Goal: Find specific page/section: Find specific page/section

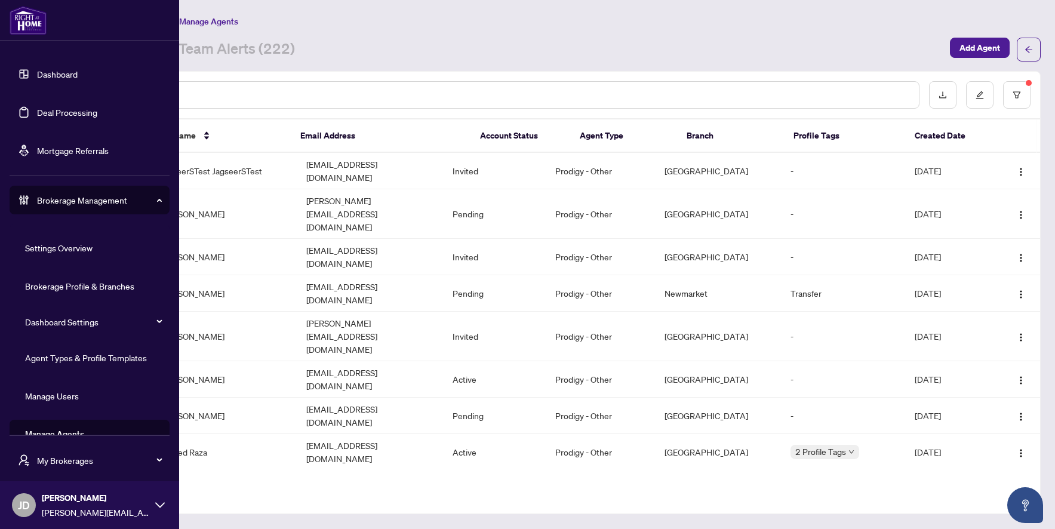
scroll to position [23, 0]
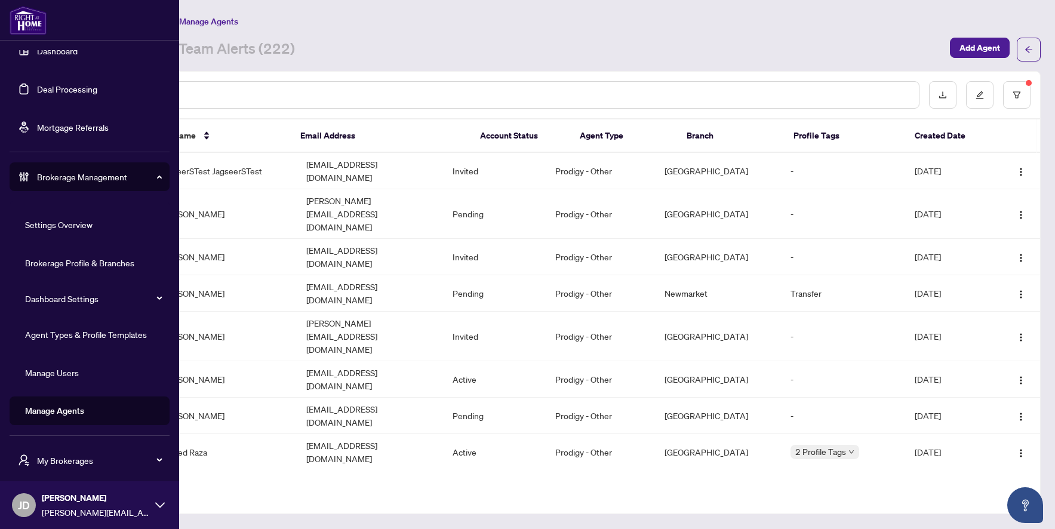
click at [72, 461] on span "My Brokerages" at bounding box center [99, 460] width 124 height 13
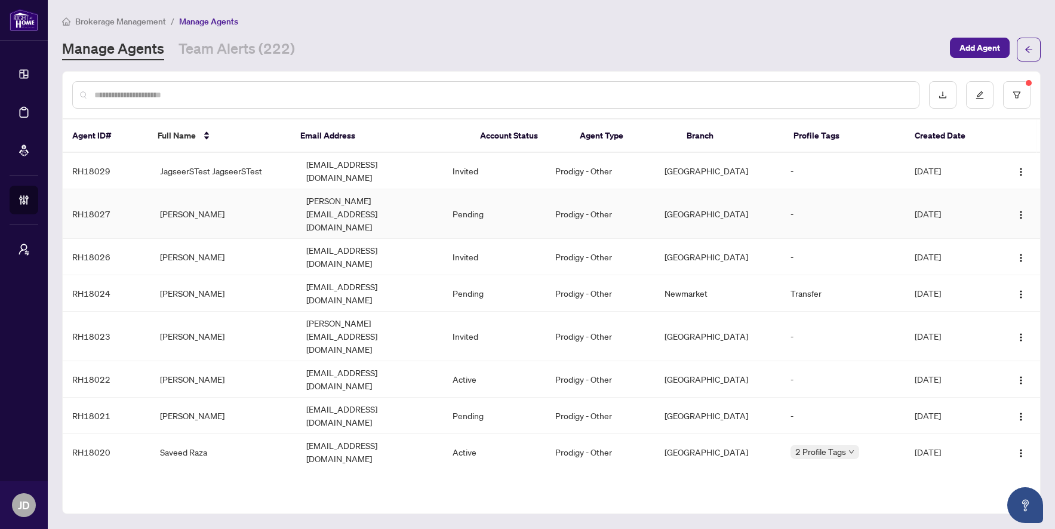
scroll to position [0, 0]
click at [1019, 93] on icon "filter" at bounding box center [1016, 94] width 7 height 7
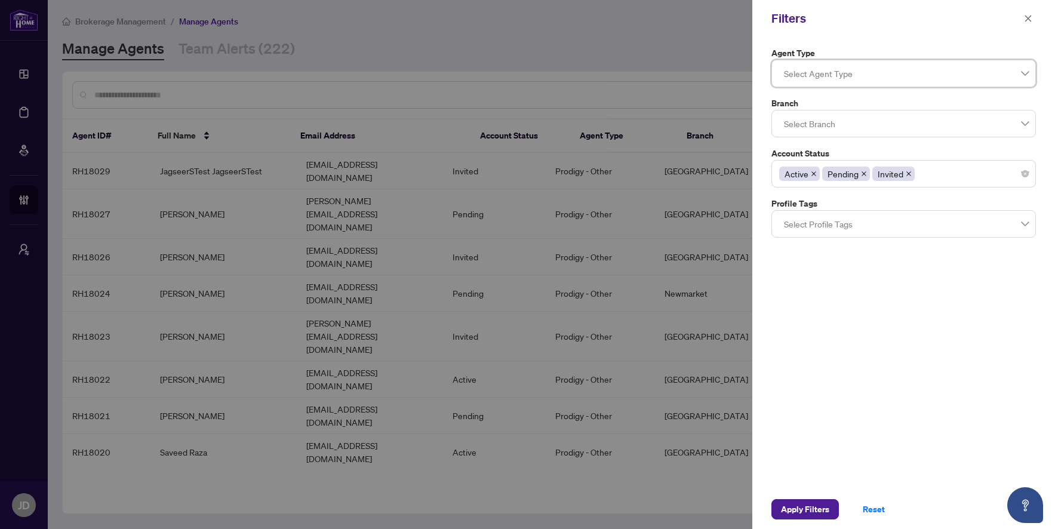
click at [909, 174] on icon "close" at bounding box center [909, 174] width 6 height 6
click at [863, 174] on icon "close" at bounding box center [864, 173] width 5 height 5
click at [885, 175] on div "Active" at bounding box center [903, 173] width 249 height 21
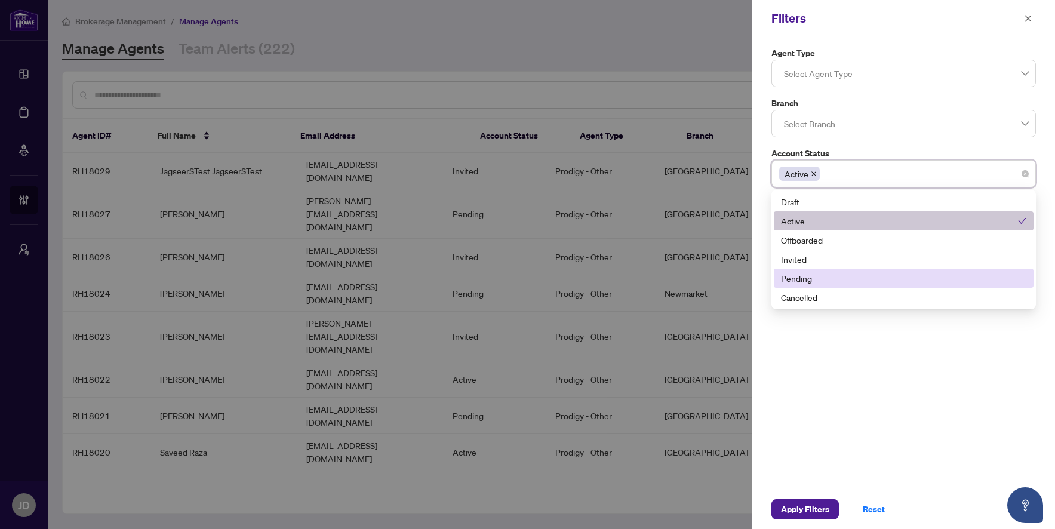
click at [831, 270] on div "Pending" at bounding box center [904, 278] width 260 height 19
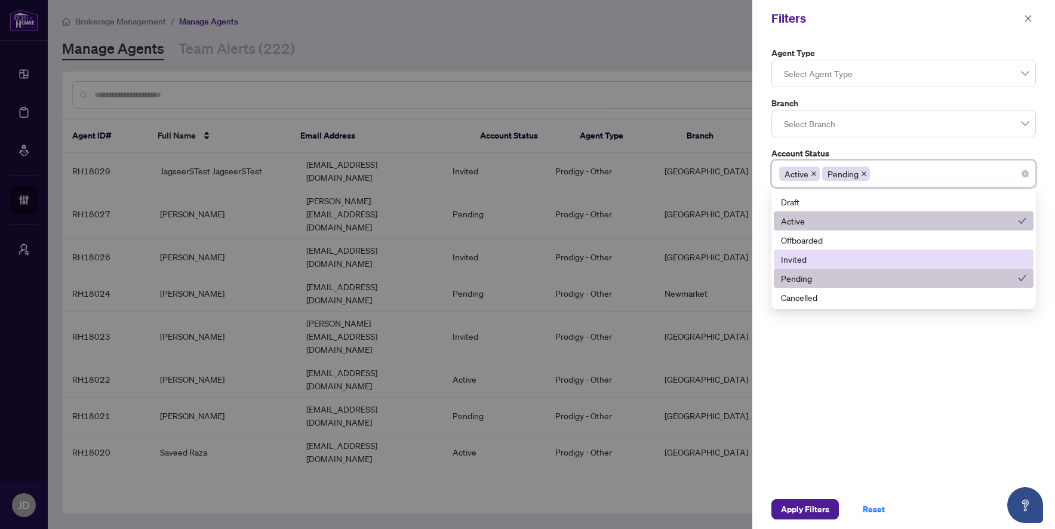
click at [824, 257] on div "Invited" at bounding box center [903, 259] width 245 height 13
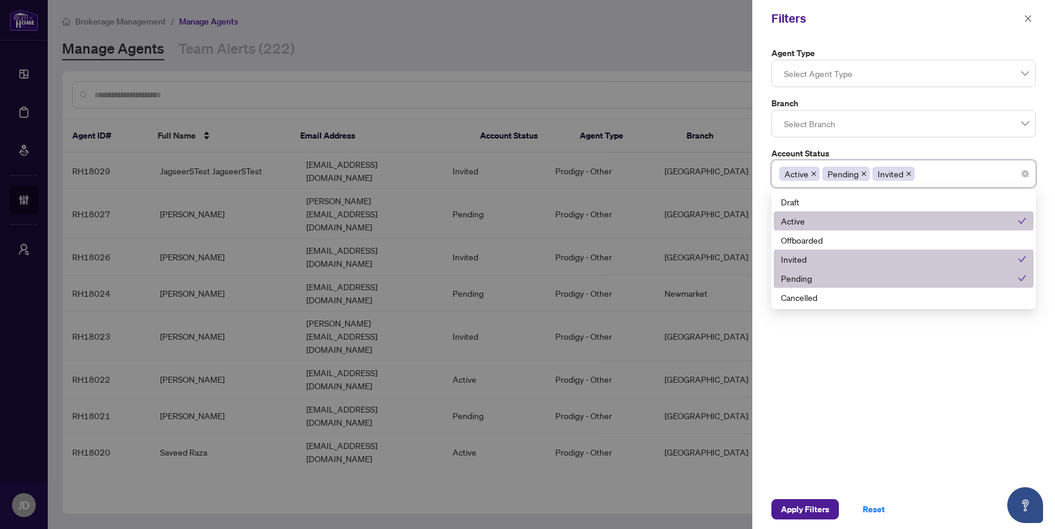
click at [822, 259] on div "Invited" at bounding box center [899, 259] width 237 height 13
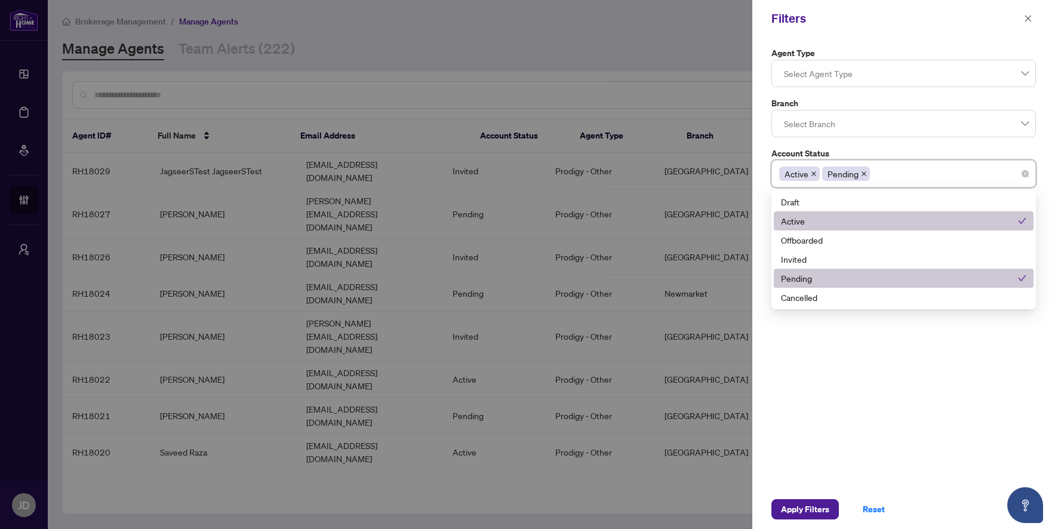
click at [909, 374] on div "Agent Type Select Agent Type Branch Select Branch Account Status Active Pending…" at bounding box center [903, 263] width 303 height 453
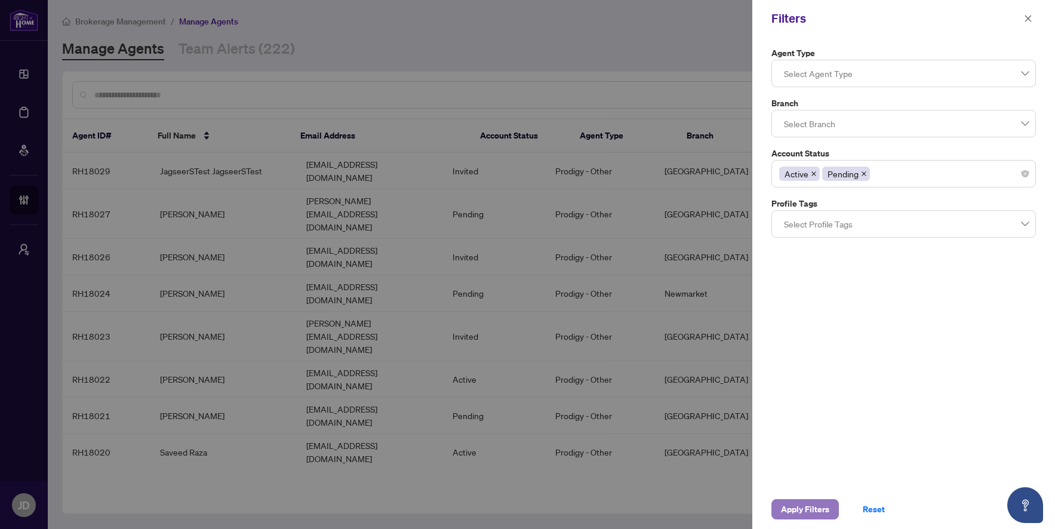
click at [821, 511] on span "Apply Filters" at bounding box center [805, 509] width 48 height 19
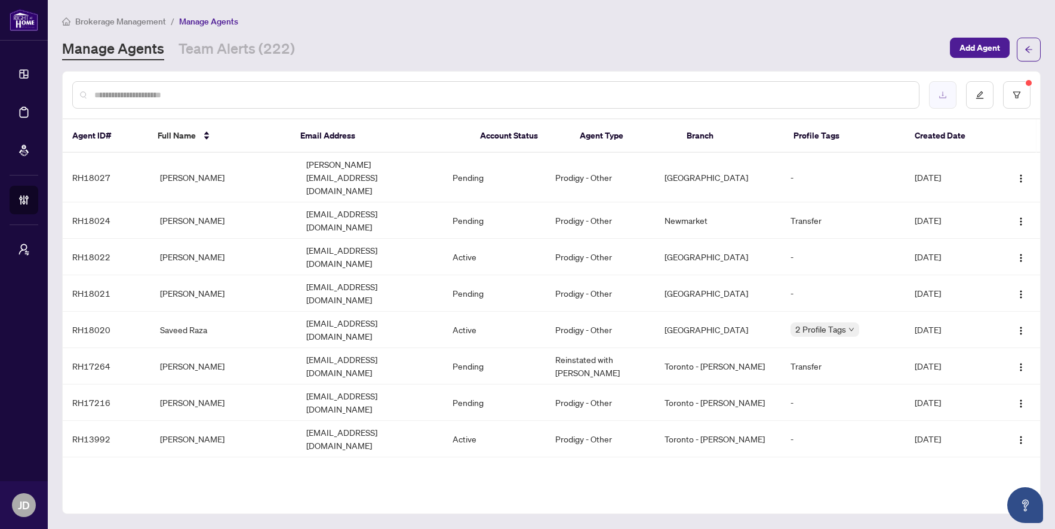
click at [948, 98] on button "button" at bounding box center [942, 94] width 27 height 27
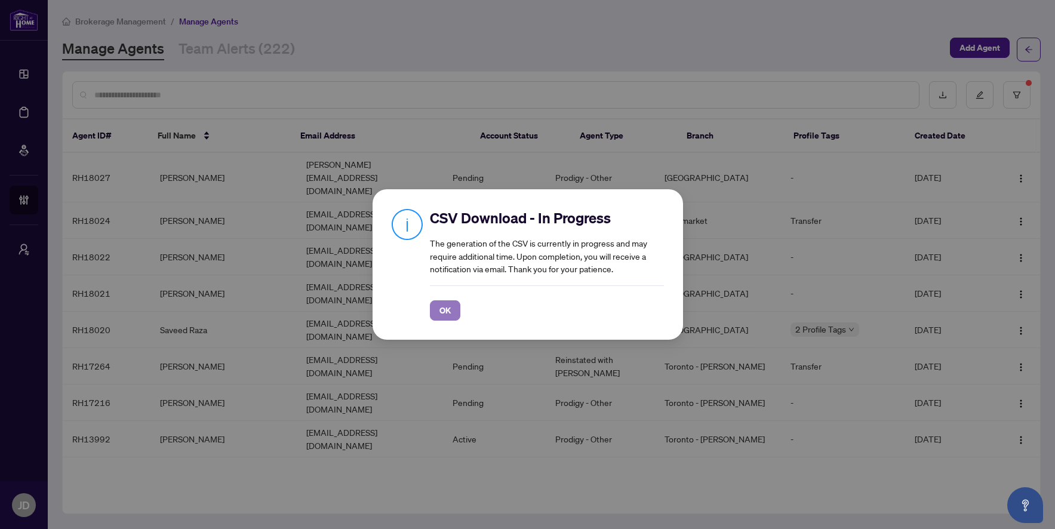
click at [440, 315] on span "OK" at bounding box center [445, 310] width 11 height 19
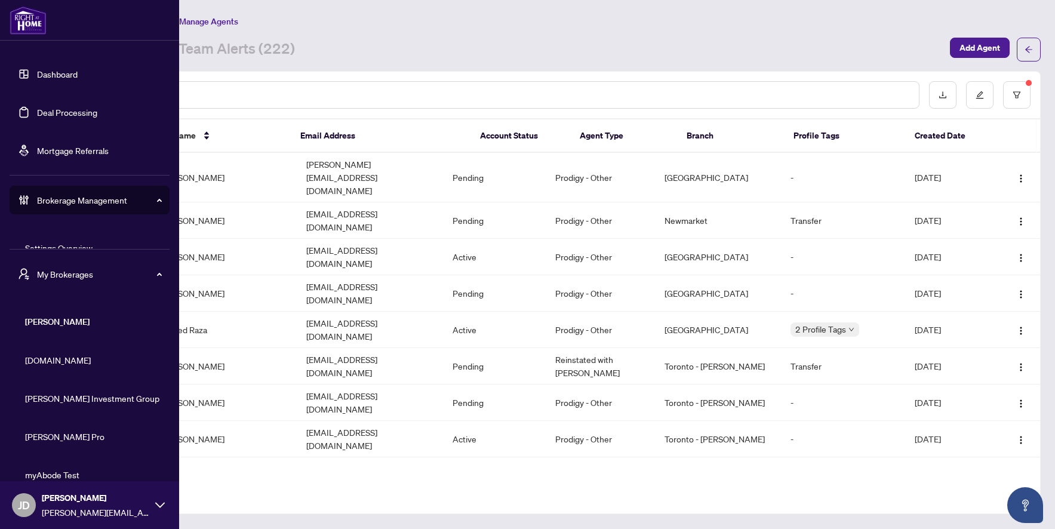
click at [52, 358] on span "[DOMAIN_NAME]" at bounding box center [93, 360] width 136 height 13
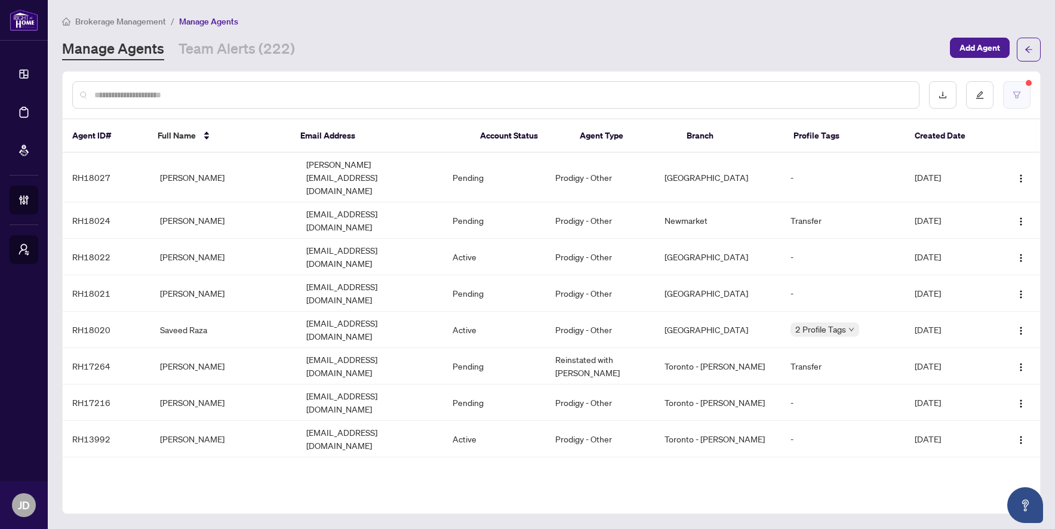
click at [1018, 91] on icon "filter" at bounding box center [1017, 95] width 8 height 8
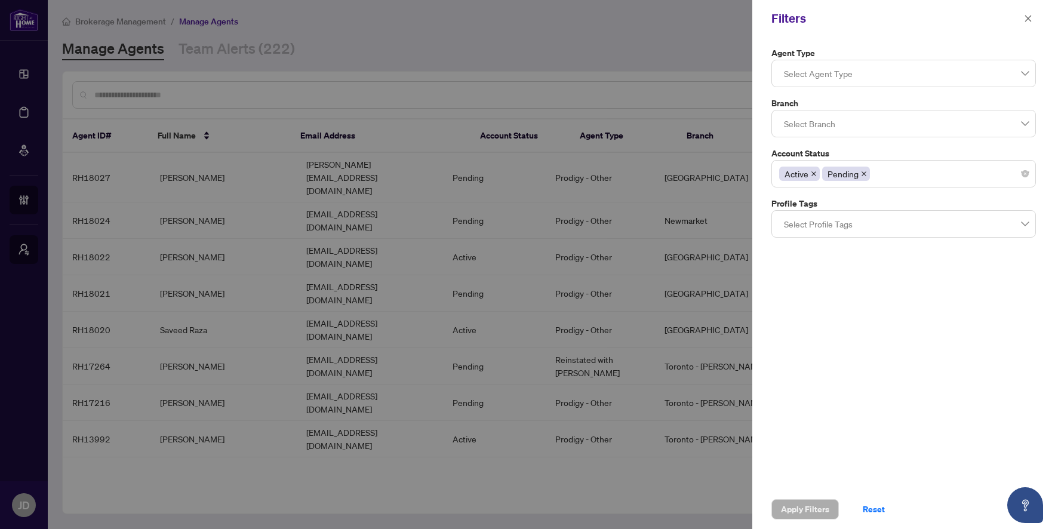
click at [903, 222] on div at bounding box center [903, 223] width 249 height 21
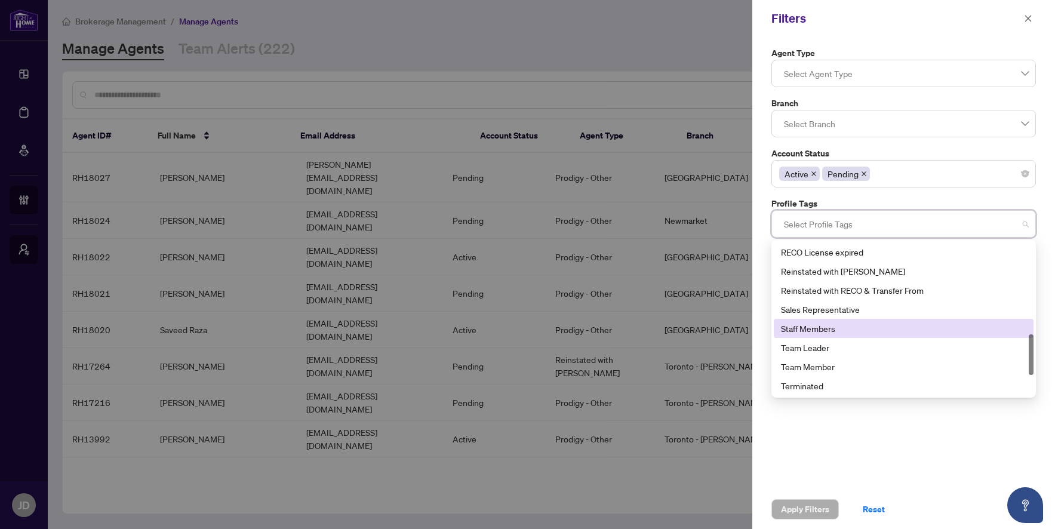
scroll to position [420, 0]
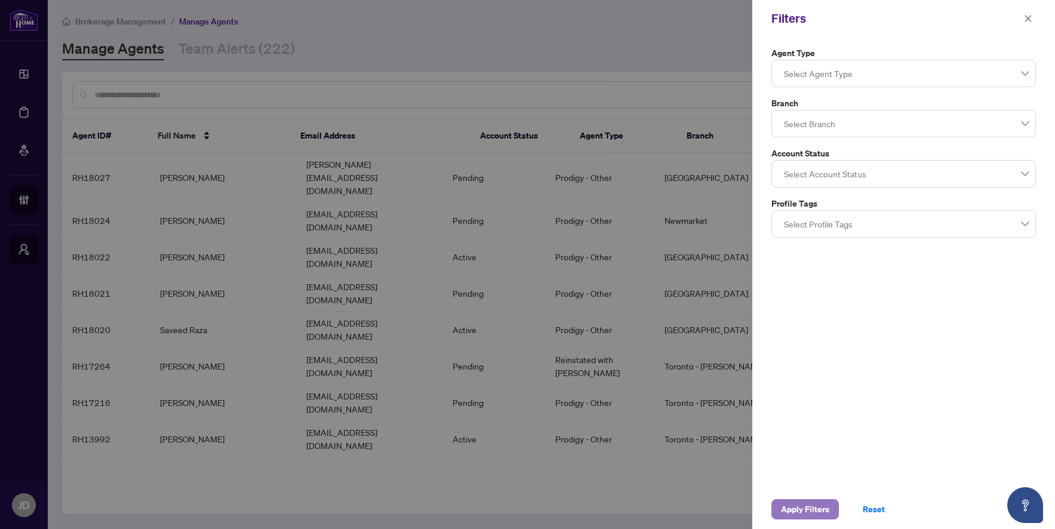
click at [778, 505] on button "Apply Filters" at bounding box center [805, 509] width 67 height 20
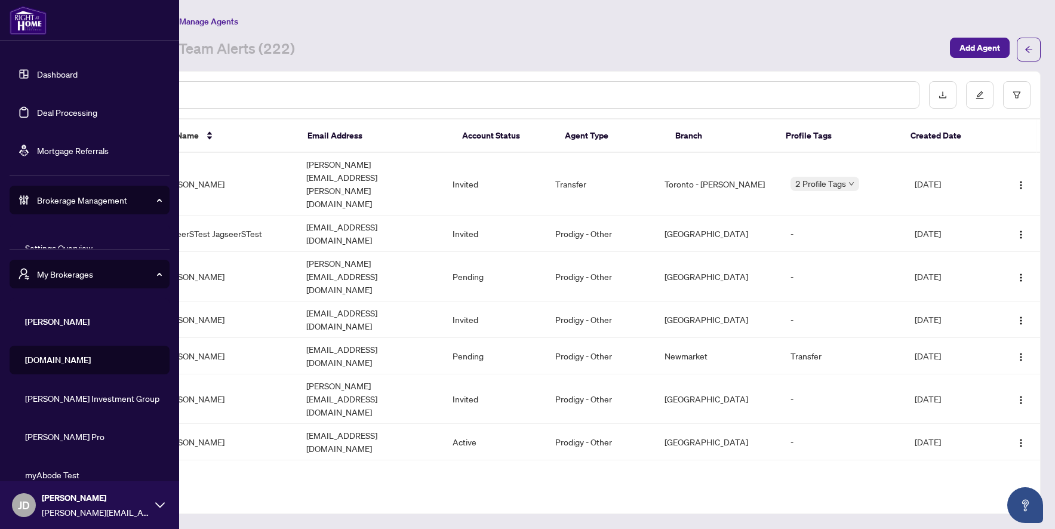
scroll to position [23, 0]
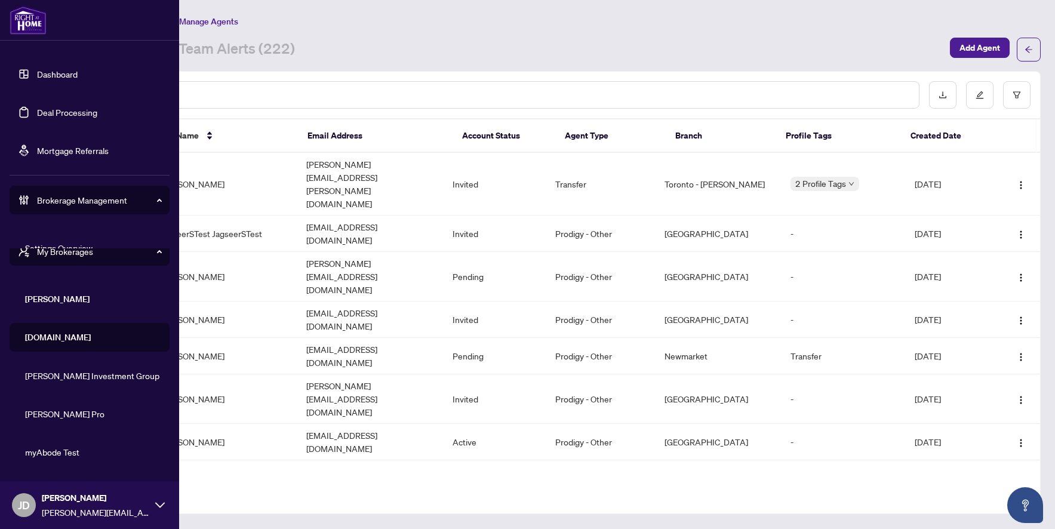
click at [64, 340] on span "[DOMAIN_NAME]" at bounding box center [93, 337] width 136 height 13
